Goal: Transaction & Acquisition: Purchase product/service

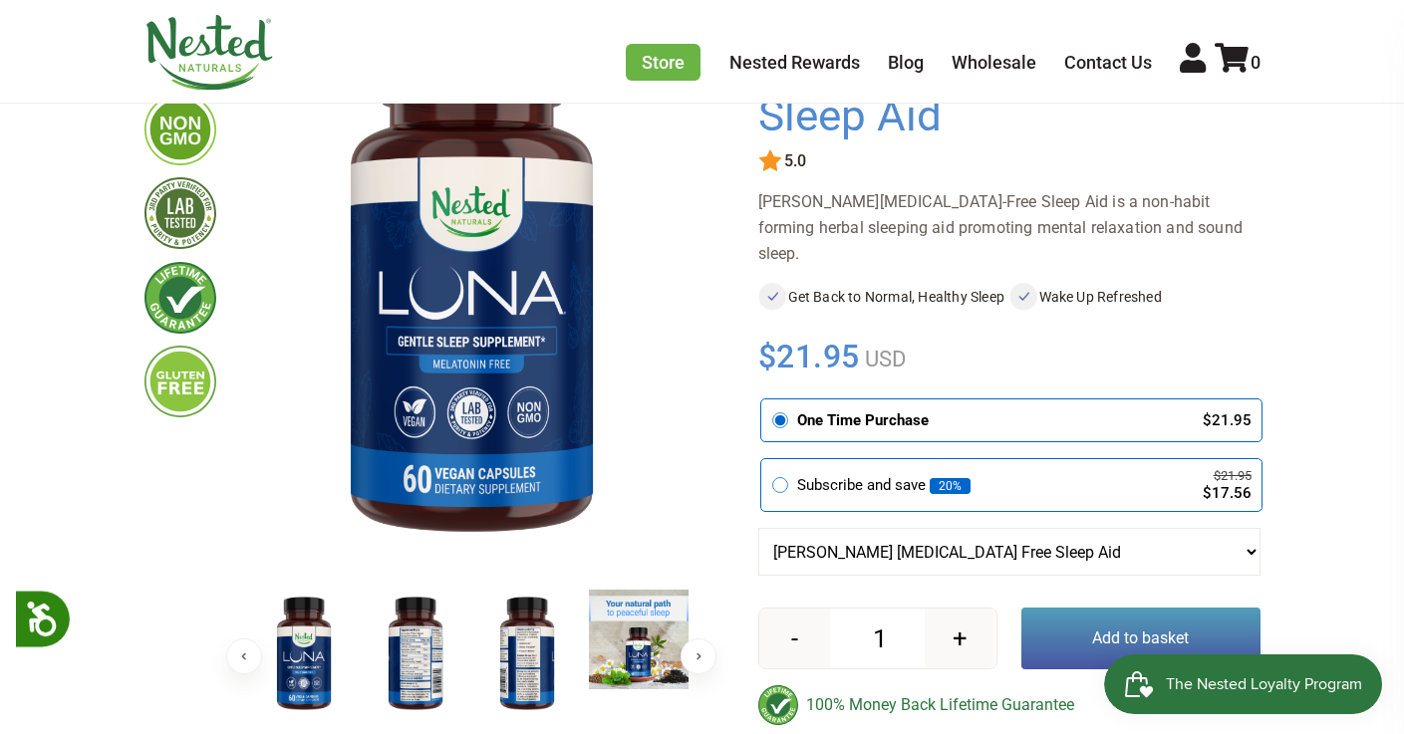
click at [1104, 608] on button "Add to basket" at bounding box center [1140, 639] width 239 height 62
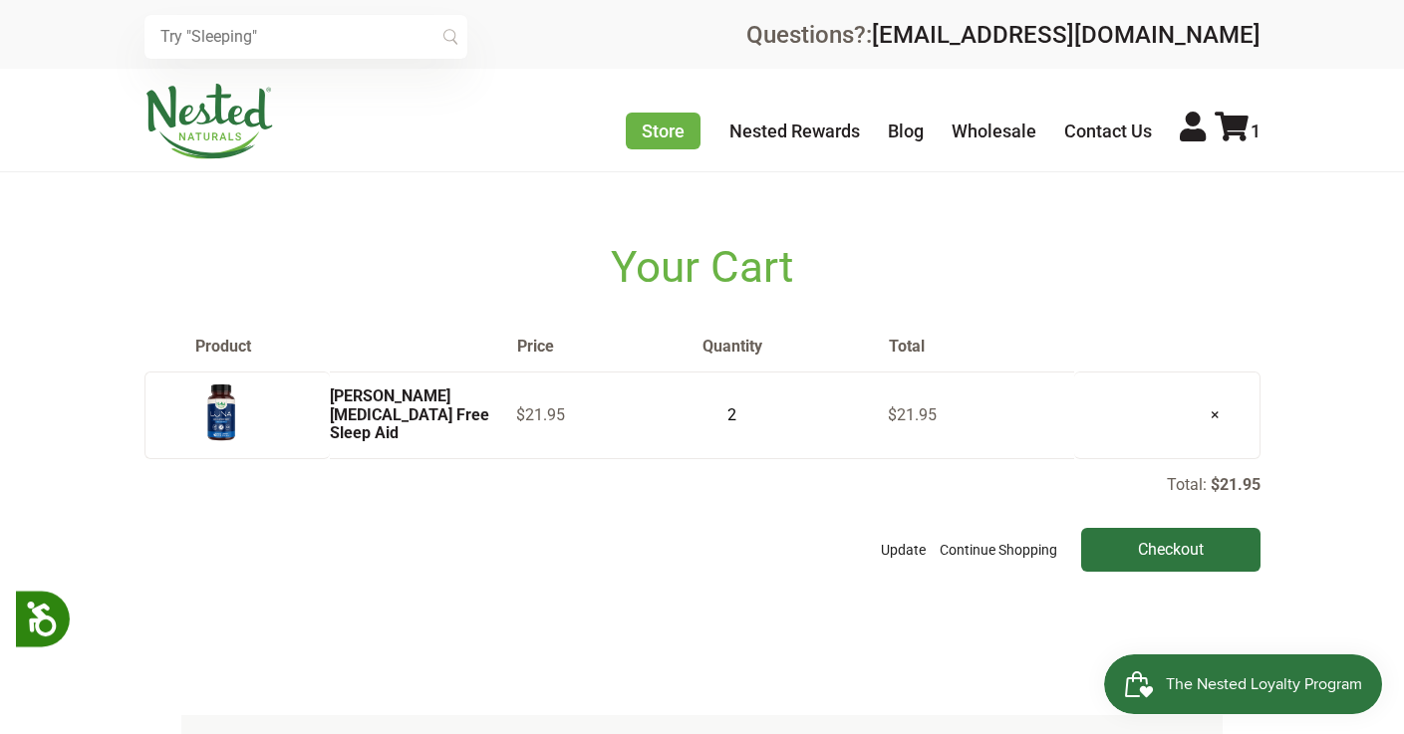
type input "2"
click at [738, 415] on input "2" at bounding box center [726, 416] width 50 height 28
click at [935, 496] on div "Total: $21.95 Update Continue Shopping Checkout" at bounding box center [702, 523] width 1116 height 98
click at [1163, 559] on input "Checkout" at bounding box center [1170, 550] width 179 height 44
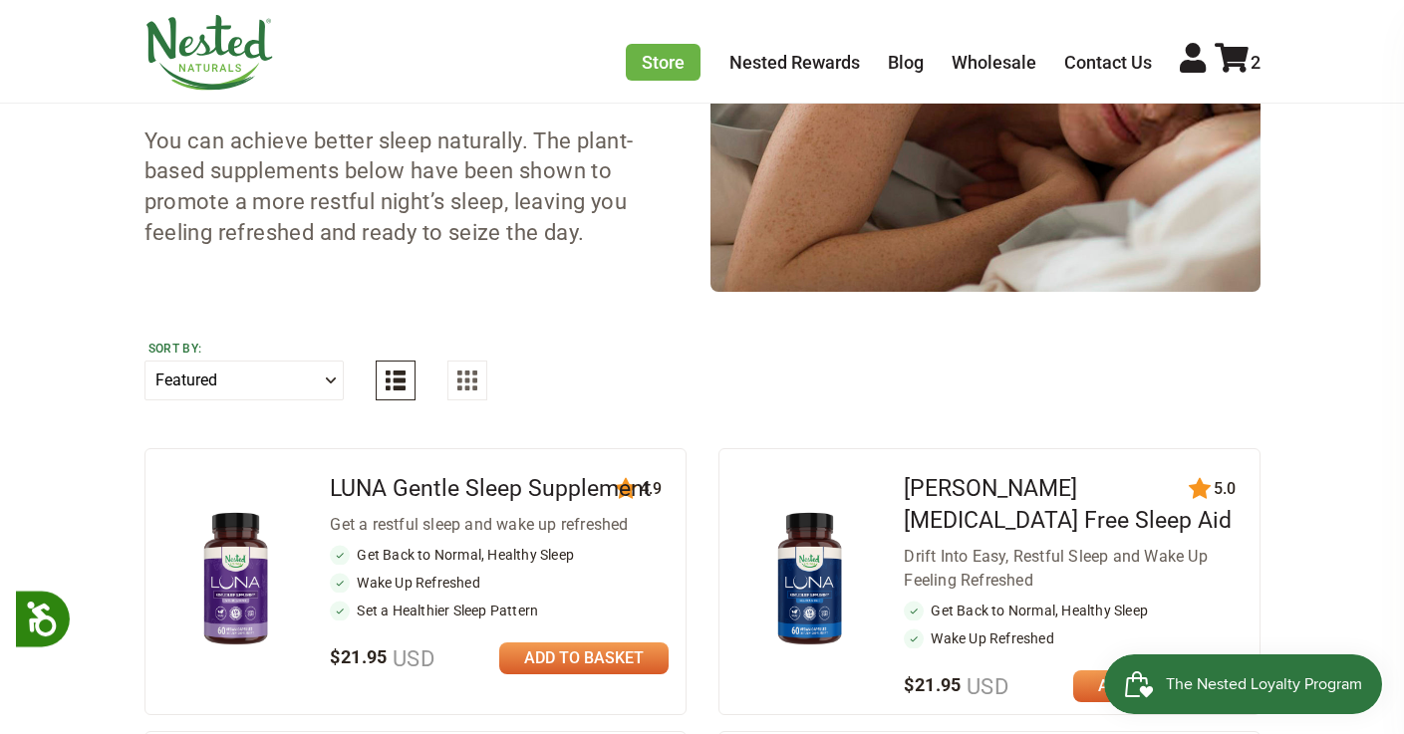
scroll to position [810, 0]
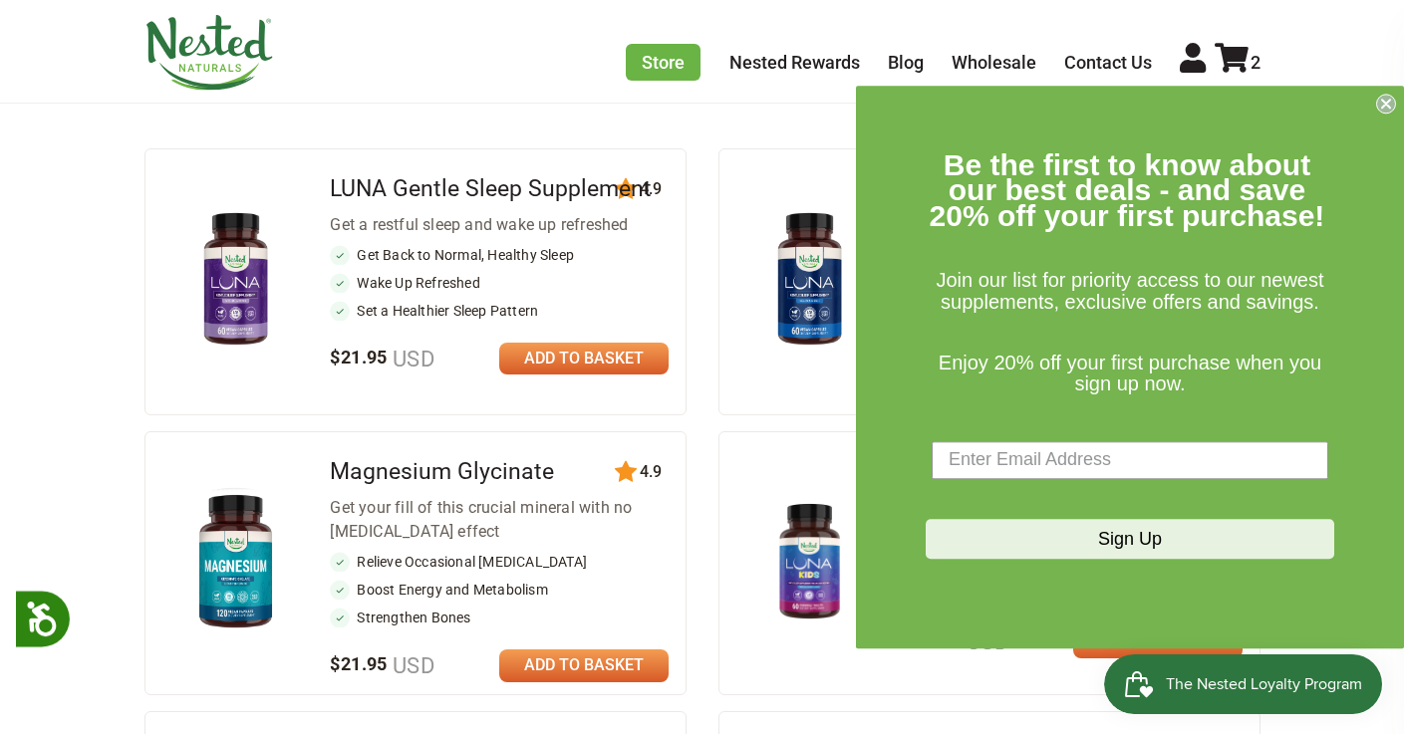
click at [1387, 101] on icon "Close dialog" at bounding box center [1386, 104] width 8 height 8
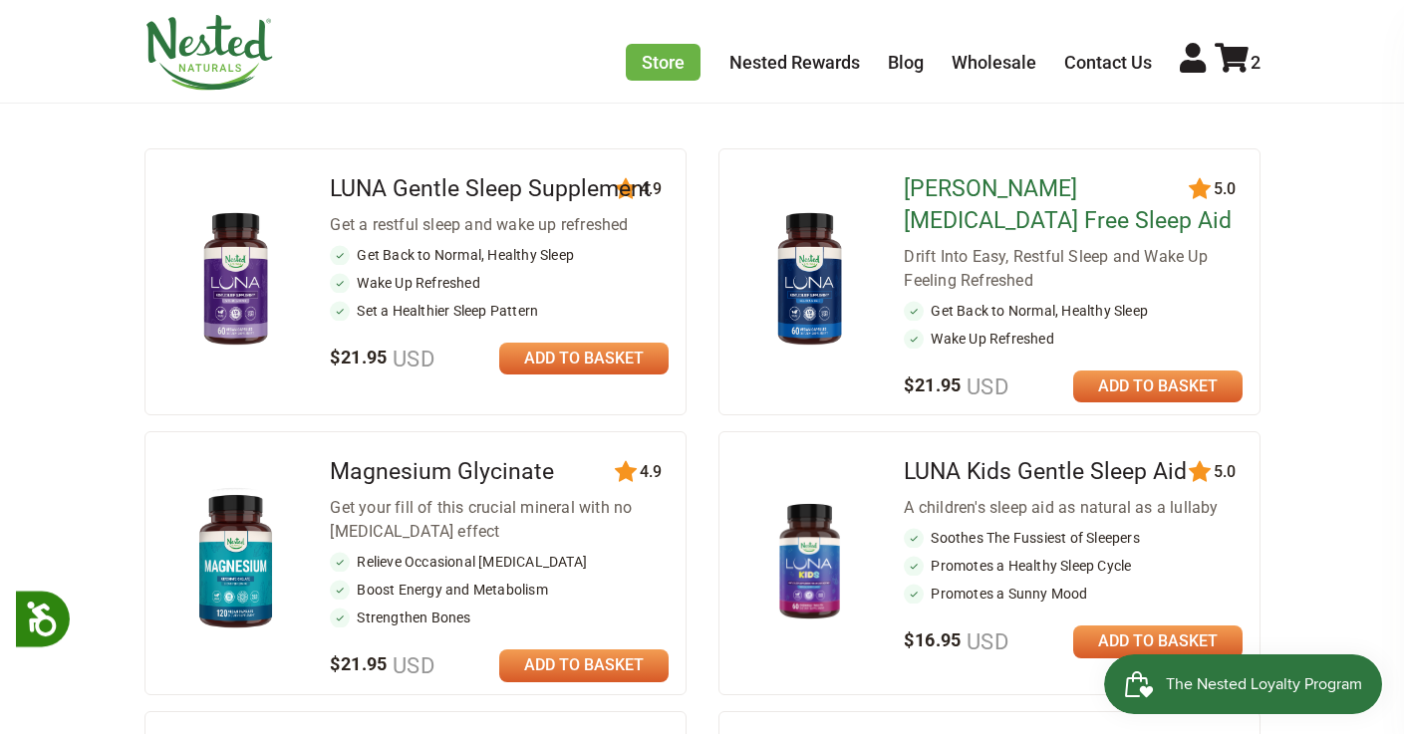
click at [978, 192] on link "[PERSON_NAME] [MEDICAL_DATA] Free Sleep Aid" at bounding box center [1068, 204] width 328 height 59
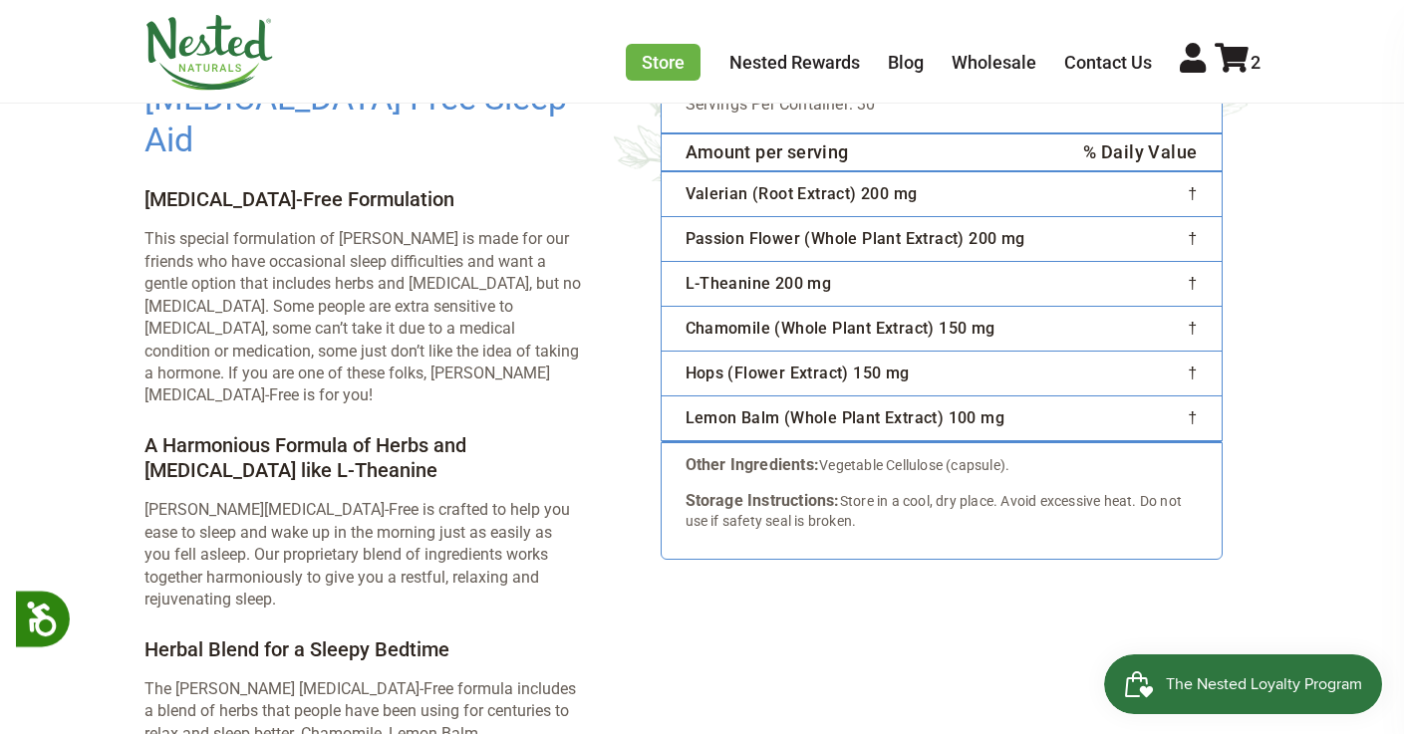
scroll to position [3380, 0]
